Goal: Navigation & Orientation: Find specific page/section

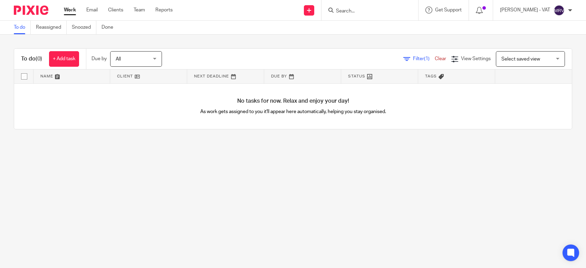
click at [100, 158] on main "To do Reassigned Snoozed Done To do (0) + Add task Due by All All [DATE] [DATE]…" at bounding box center [293, 134] width 586 height 268
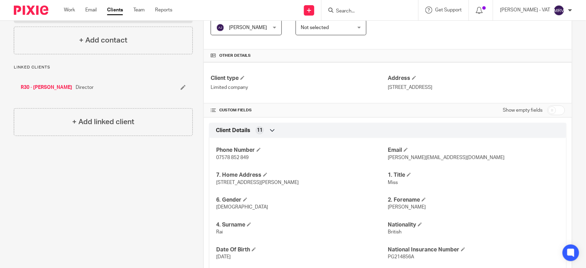
scroll to position [129, 0]
